Goal: Transaction & Acquisition: Obtain resource

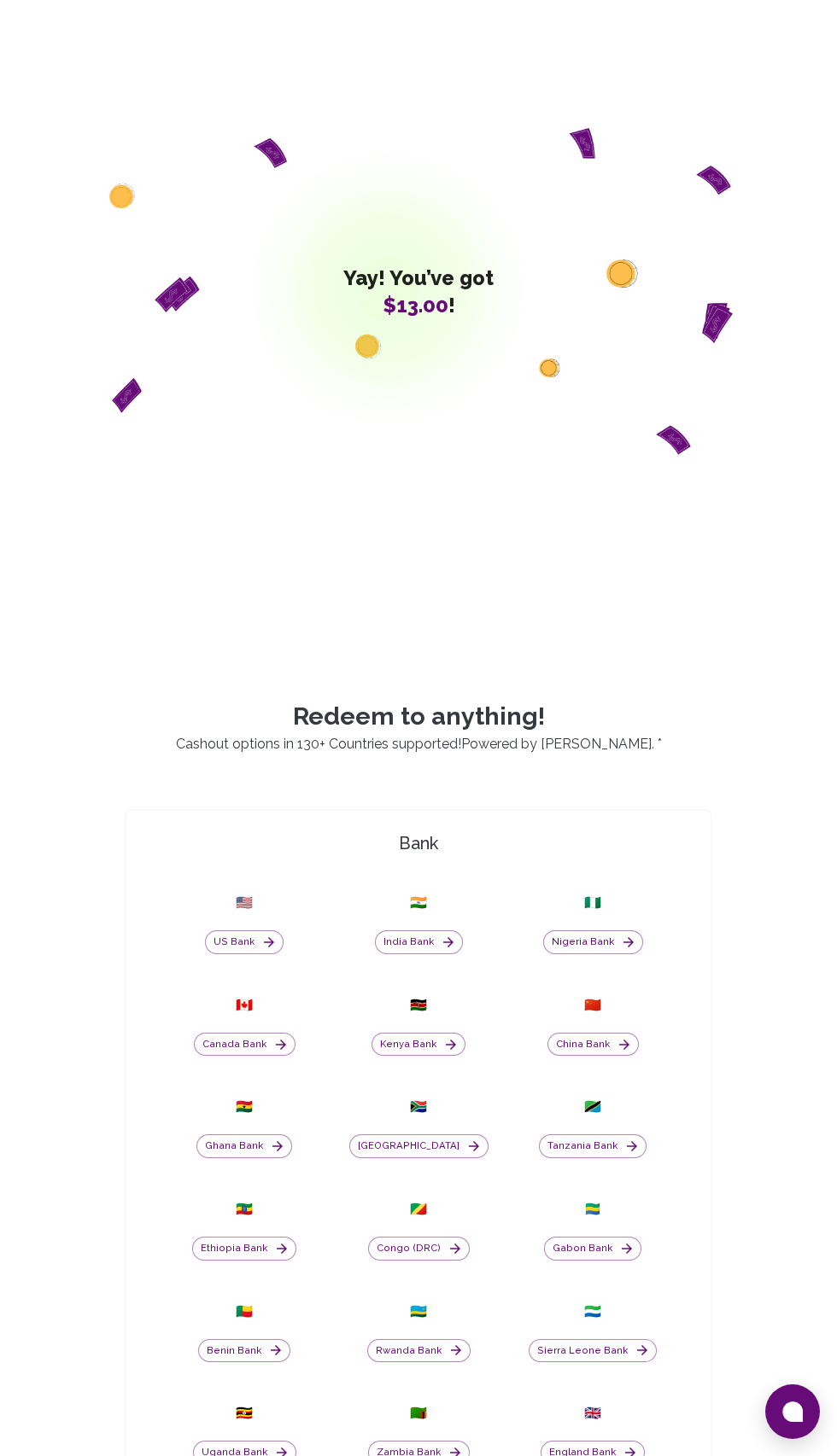
scroll to position [92, 0]
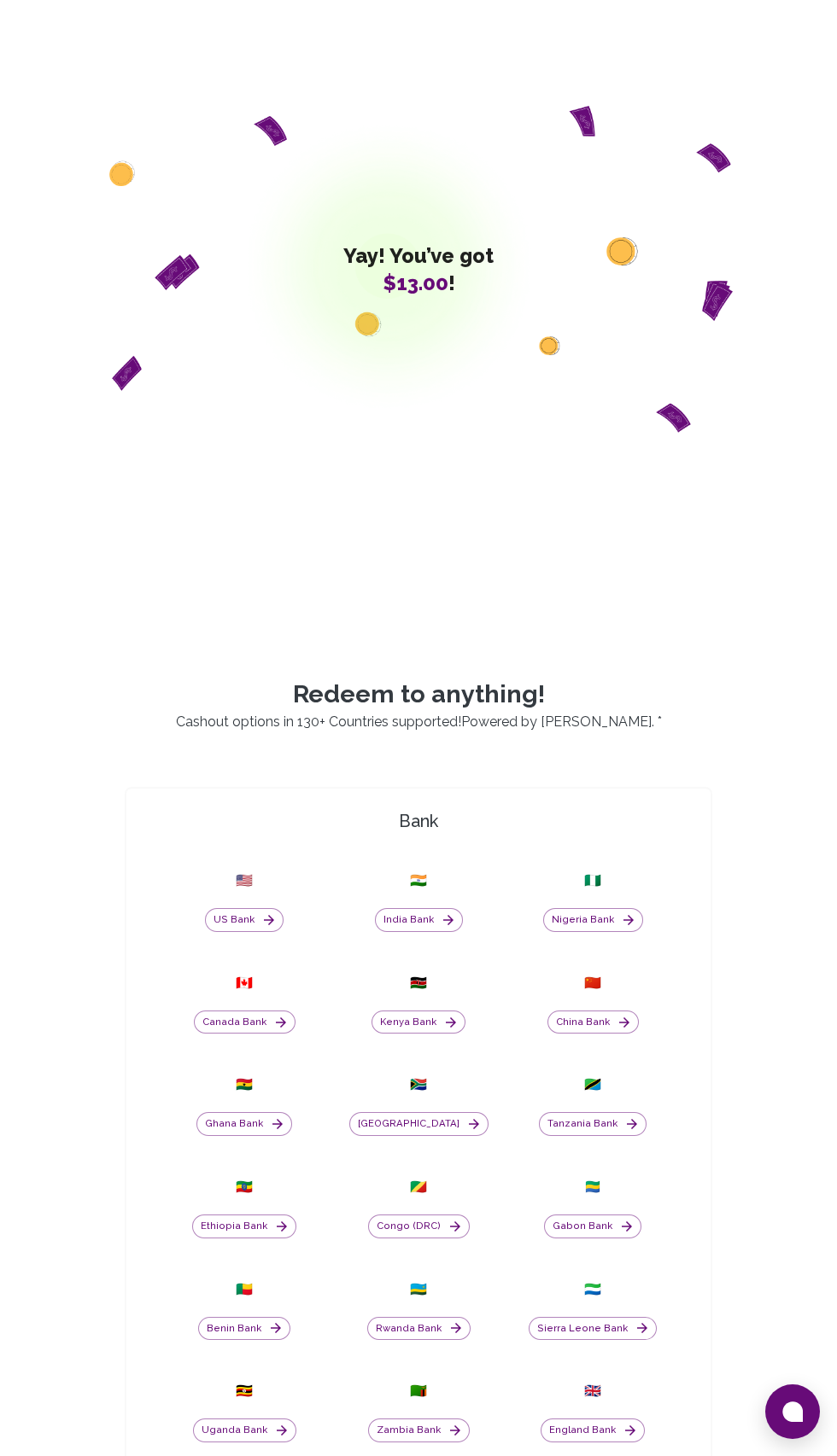
click at [613, 932] on button "Nigeria Bank" at bounding box center [592, 919] width 100 height 24
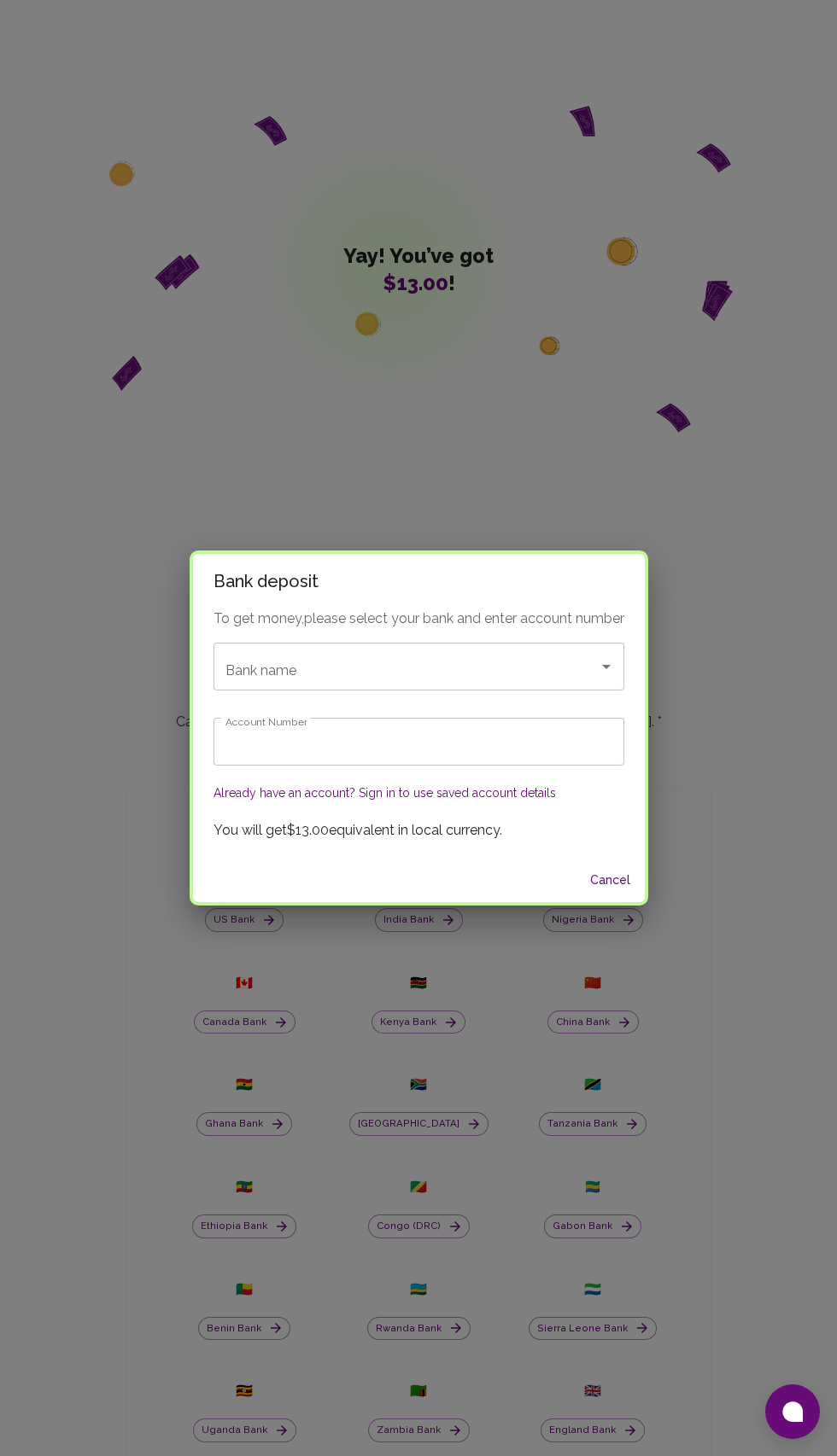
click at [486, 682] on input "Bank name" at bounding box center [394, 666] width 347 height 32
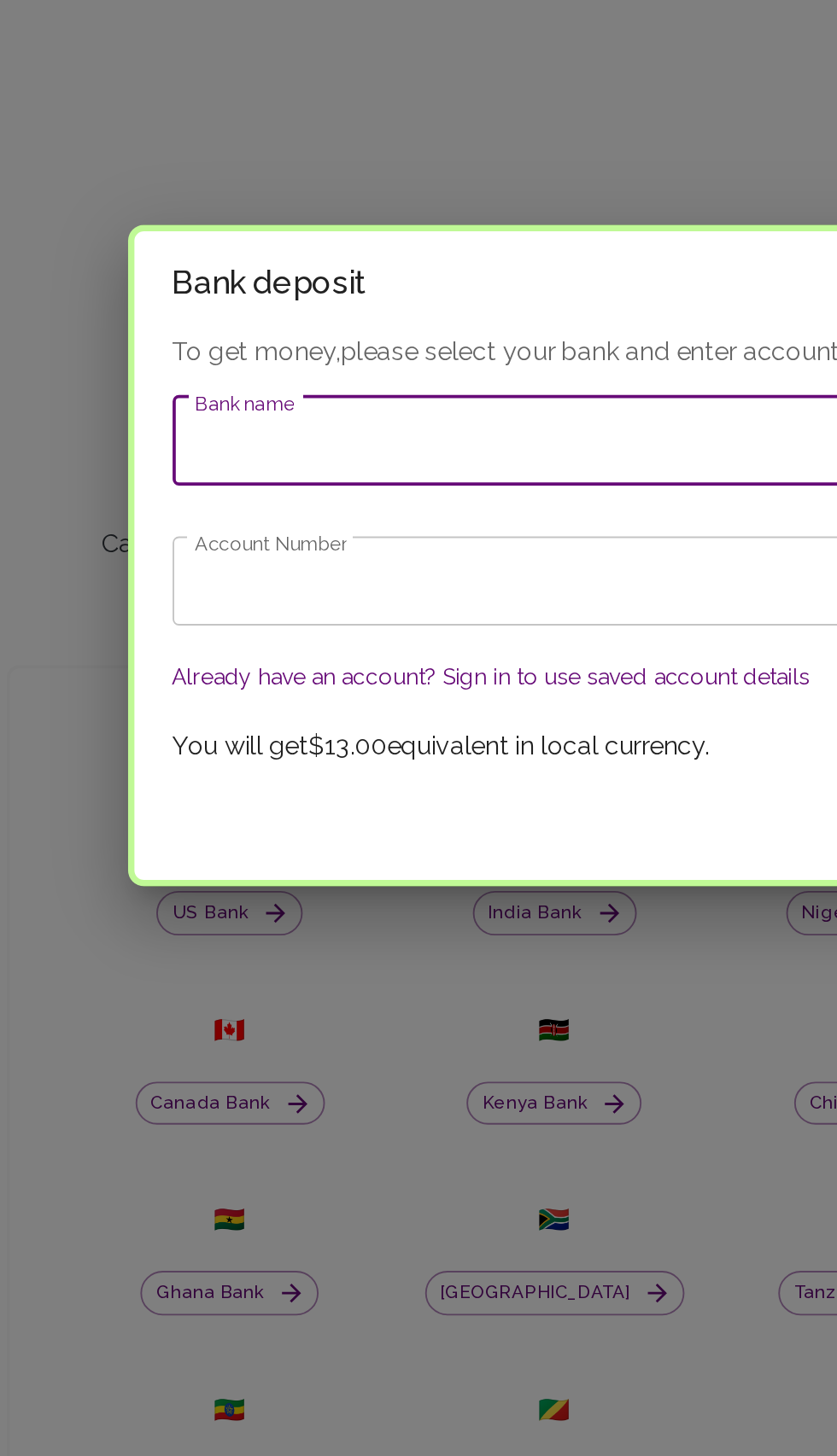
click at [386, 682] on input "Bank name" at bounding box center [394, 666] width 347 height 32
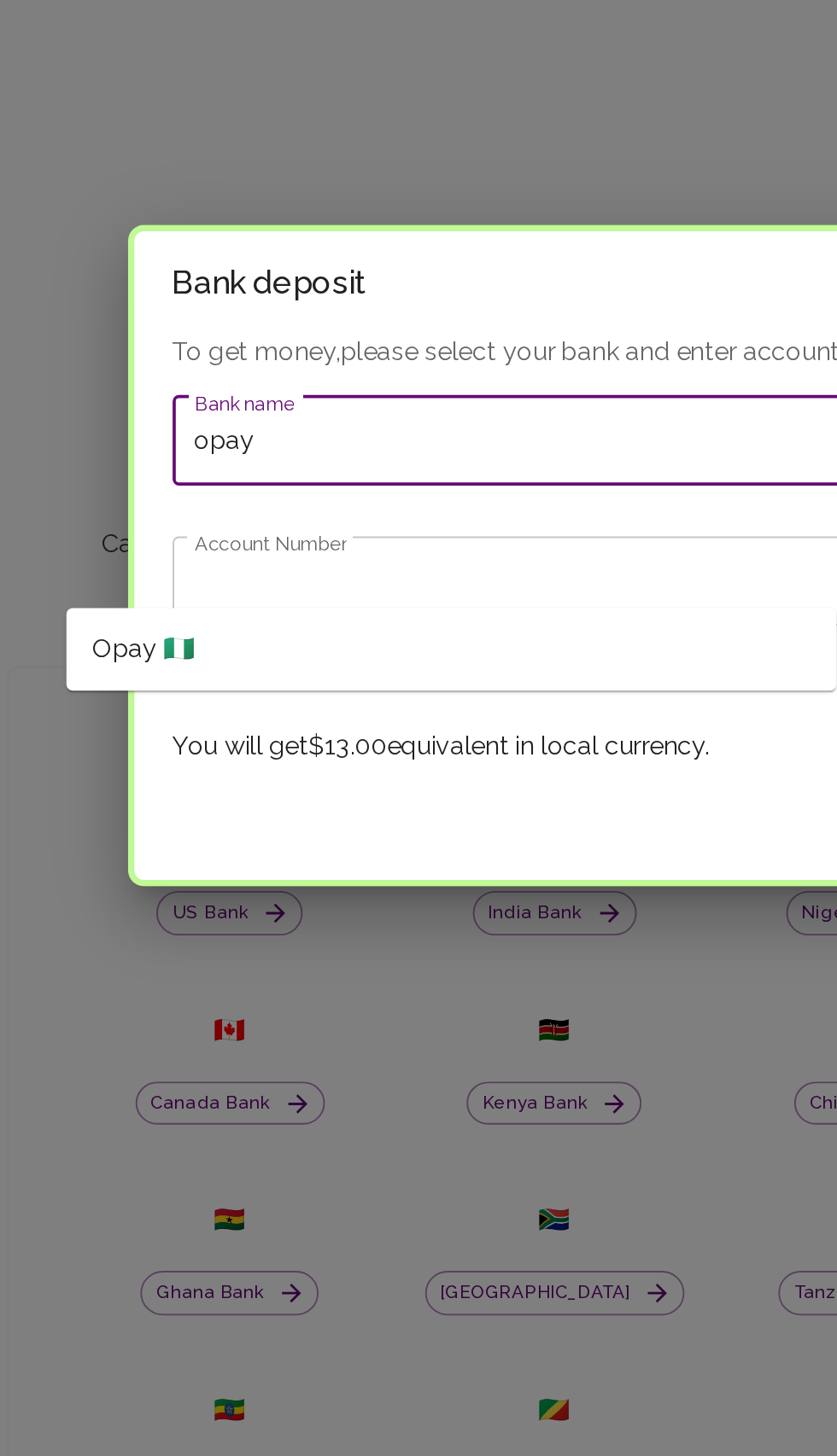
click at [196, 770] on span "Opay 🇳🇬" at bounding box center [198, 778] width 55 height 20
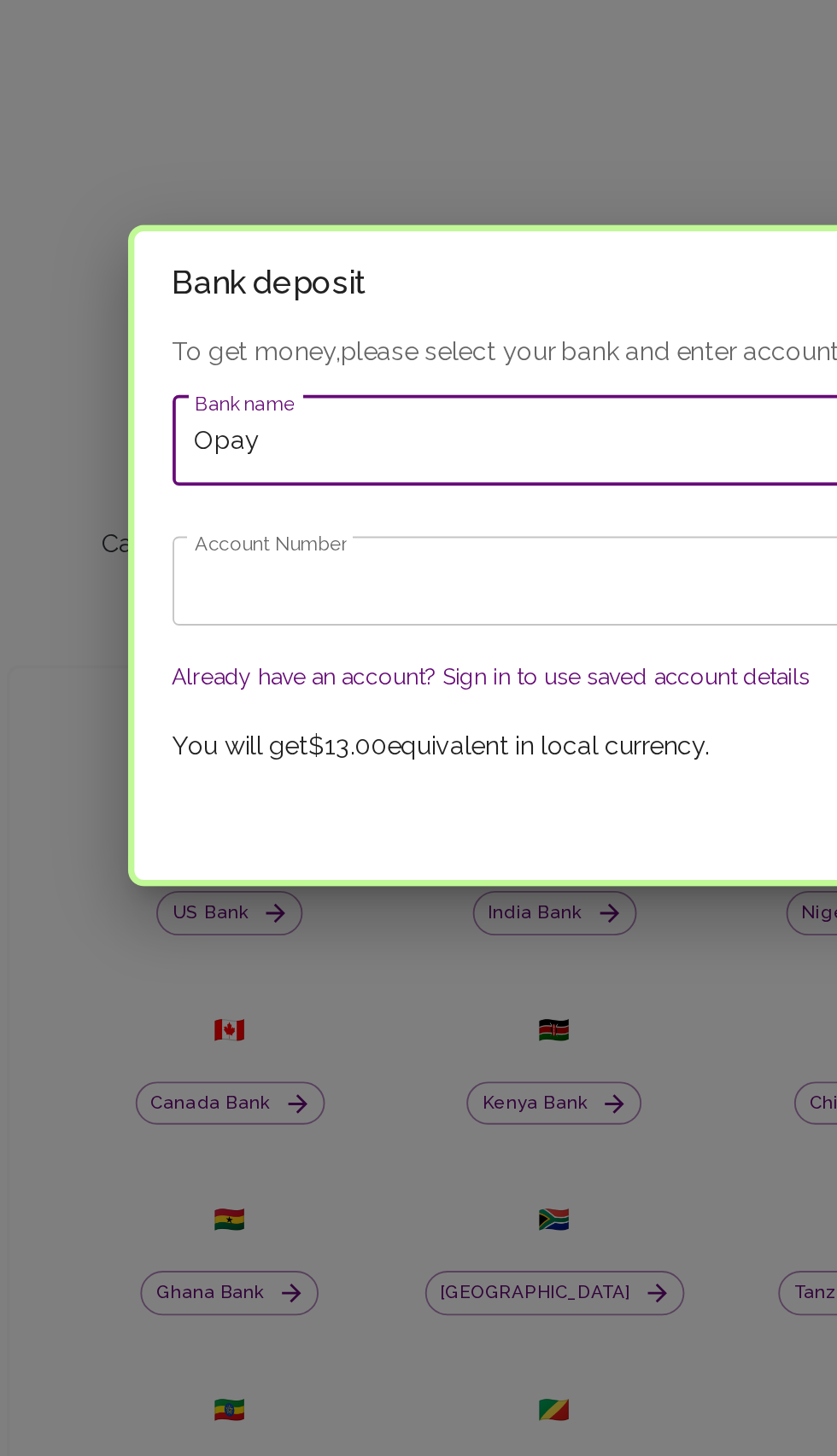
type input "Opay"
click at [385, 766] on input "Account Number" at bounding box center [419, 741] width 410 height 48
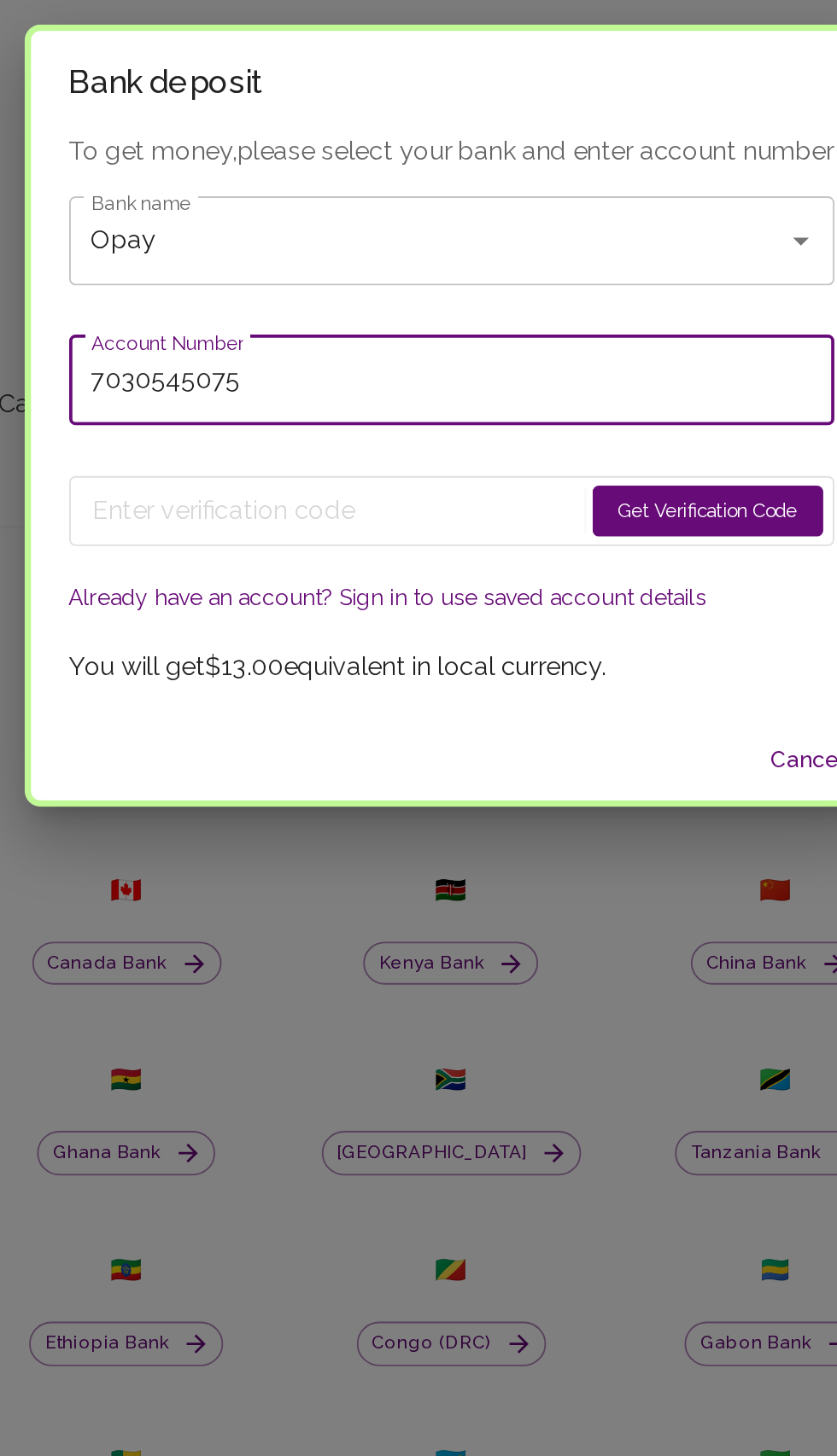
type input "7030545075"
click at [552, 793] on button "Get Verification Code" at bounding box center [556, 779] width 124 height 27
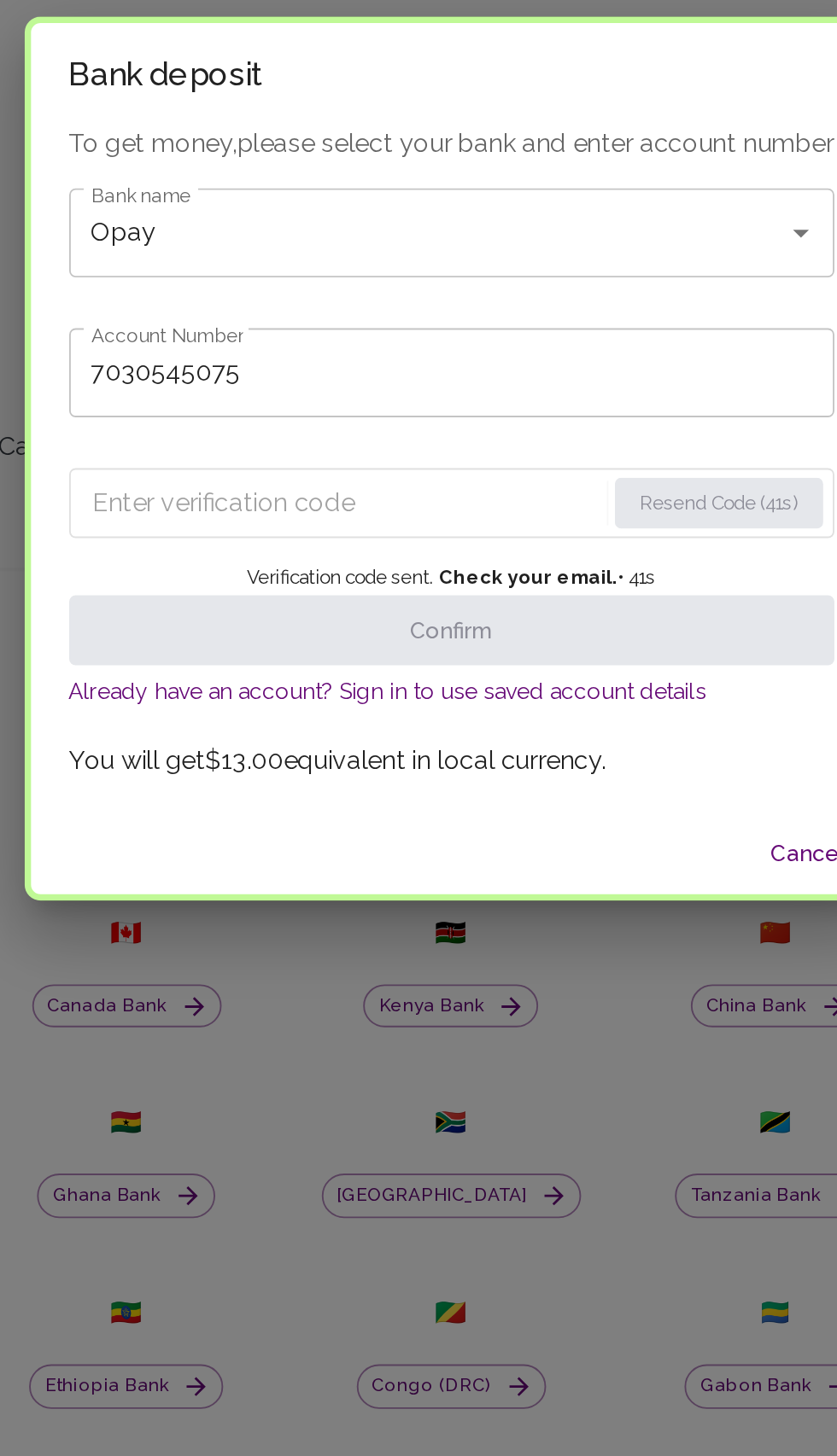
click at [424, 766] on input "Enter verification code" at bounding box center [362, 752] width 273 height 27
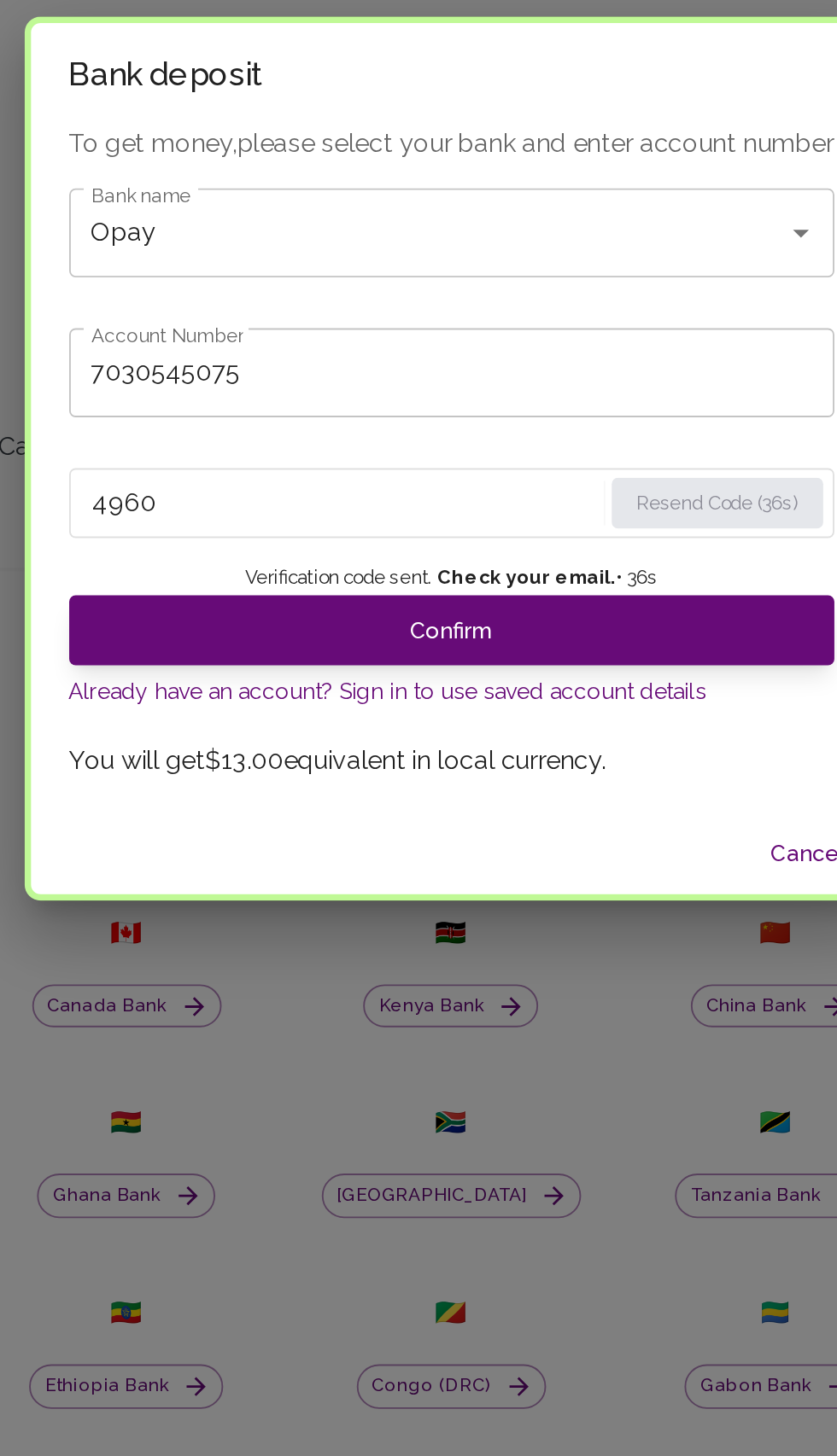
type input "4960"
click at [458, 838] on button "Confirm" at bounding box center [419, 820] width 410 height 38
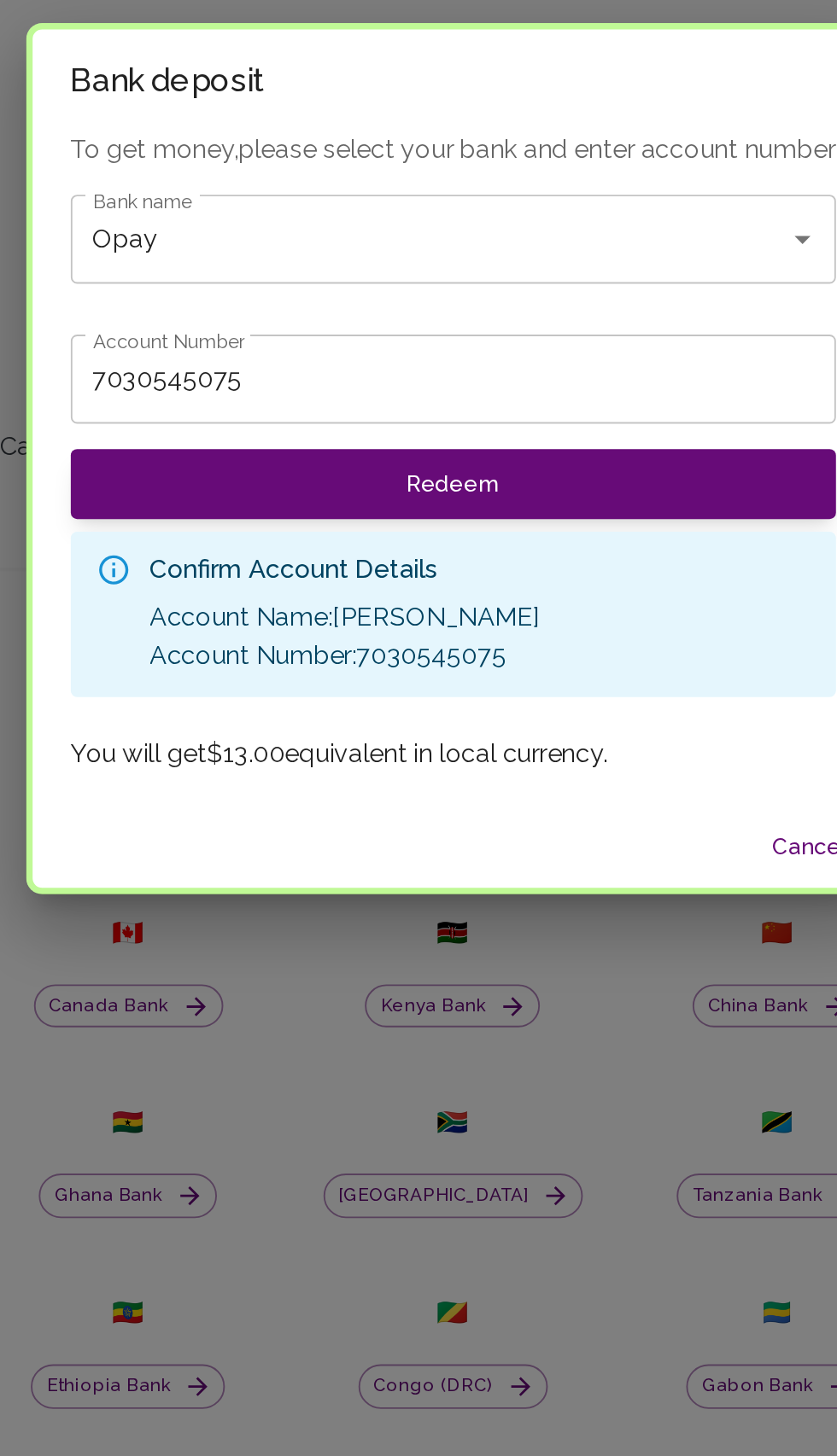
click at [493, 760] on button "Redeem" at bounding box center [419, 741] width 410 height 38
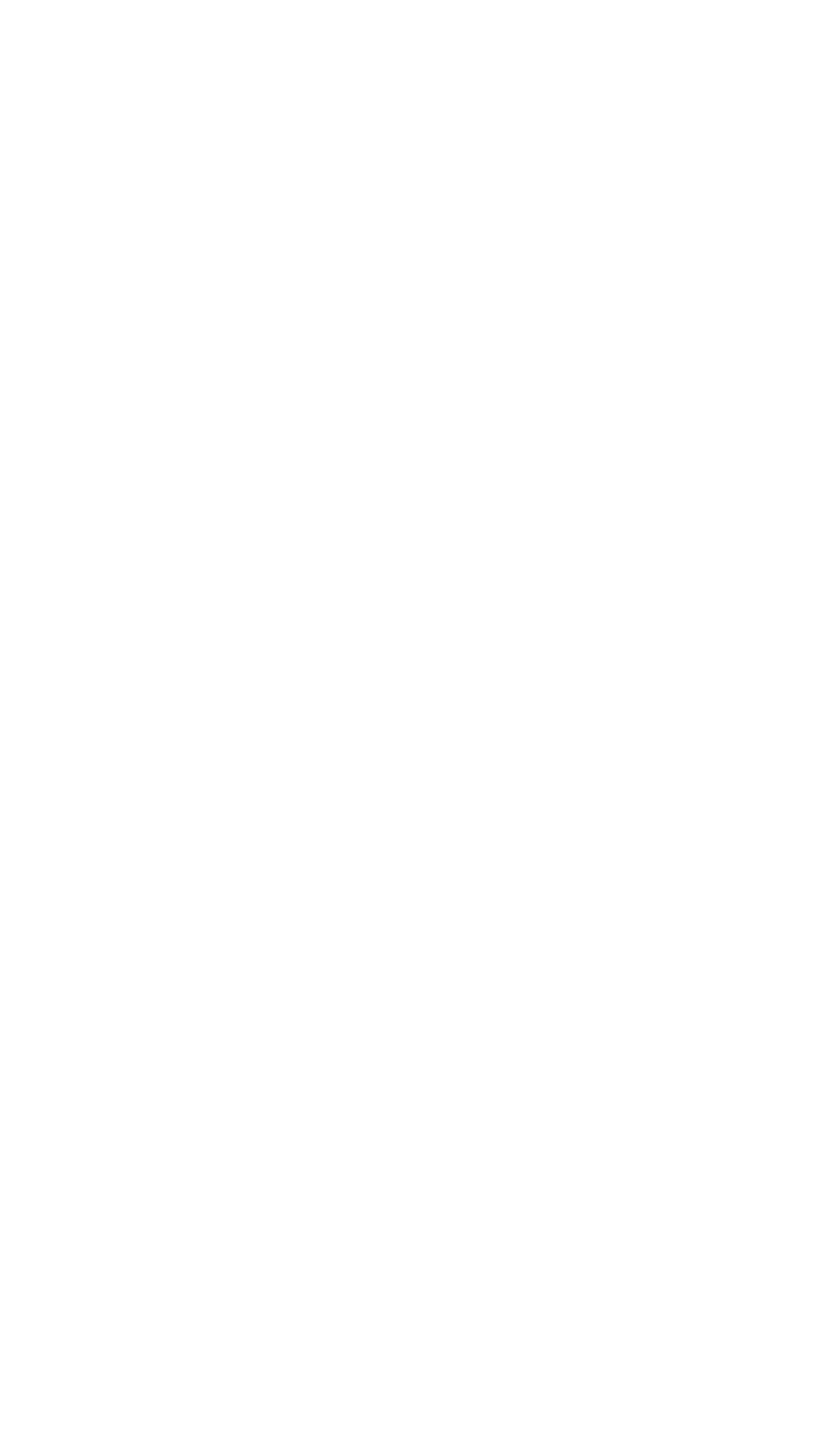
scroll to position [0, 0]
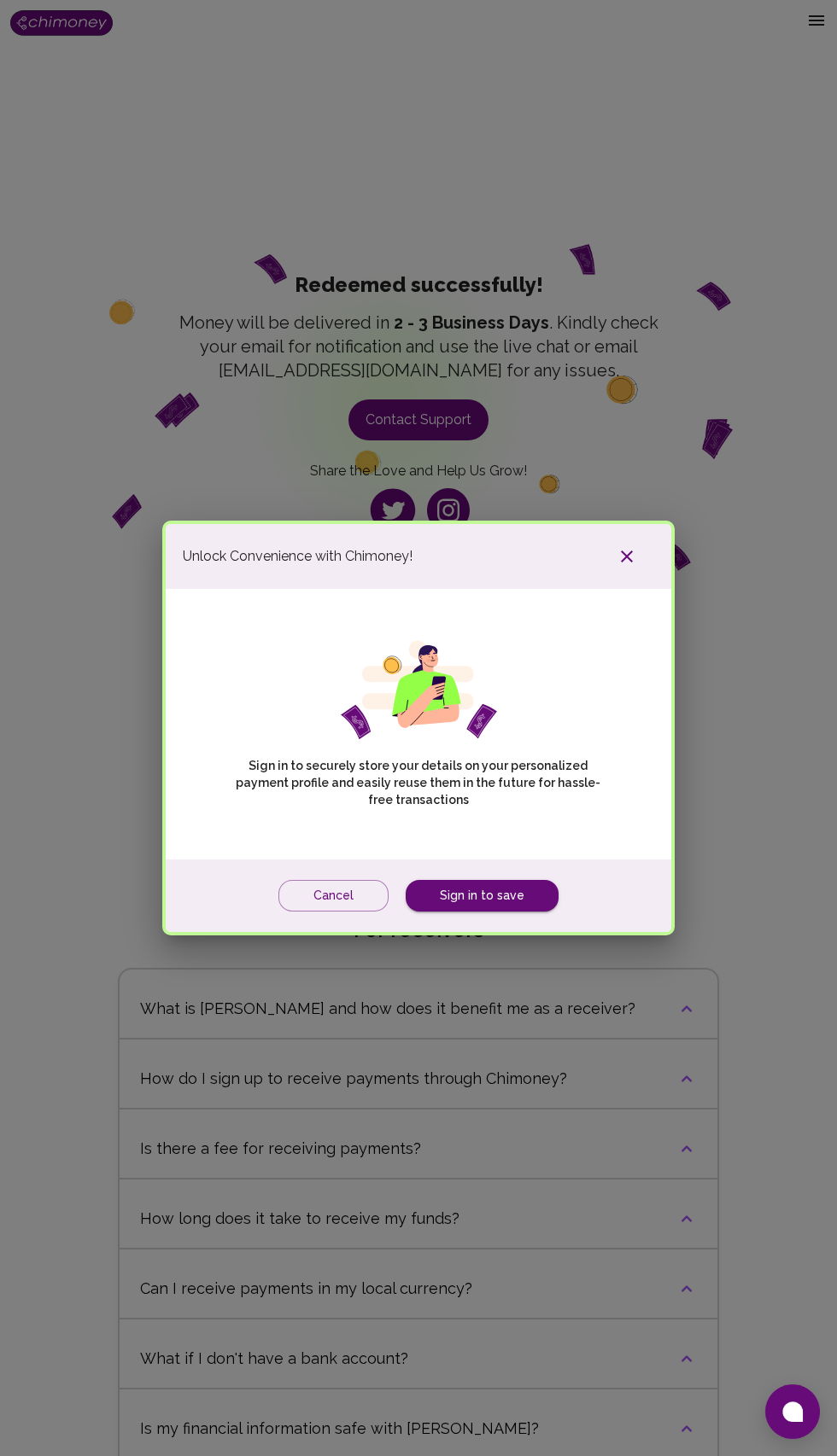
click at [627, 562] on icon "button" at bounding box center [627, 556] width 12 height 12
